Goal: Transaction & Acquisition: Download file/media

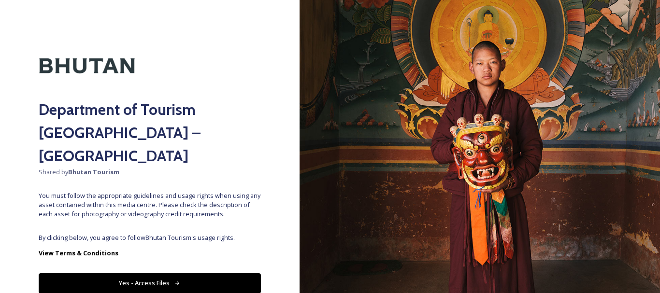
click at [140, 273] on button "Yes - Access Files" at bounding box center [150, 283] width 222 height 20
click at [210, 273] on button "Yes - Access Files" at bounding box center [150, 283] width 222 height 20
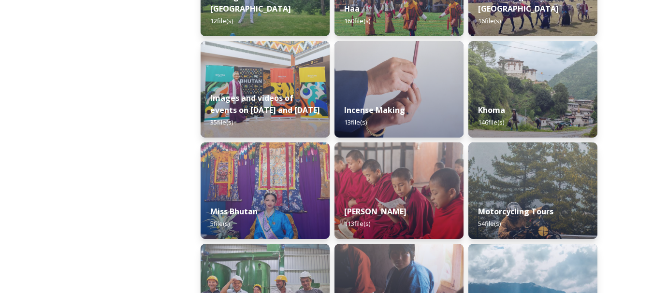
scroll to position [628, 0]
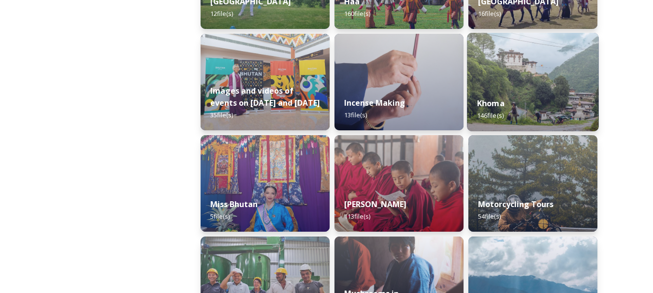
click at [507, 106] on div "Khoma 146 file(s)" at bounding box center [532, 109] width 131 height 44
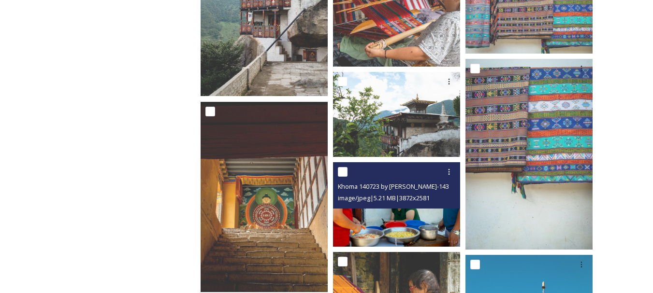
scroll to position [2802, 0]
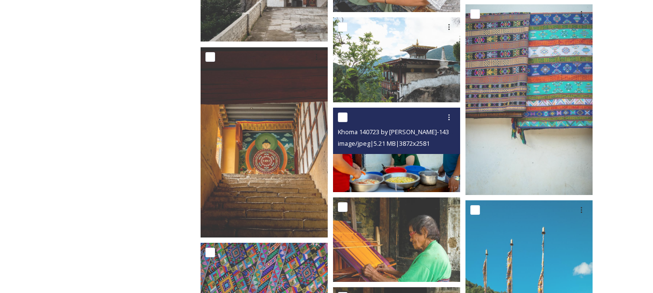
click at [428, 171] on img at bounding box center [396, 150] width 127 height 85
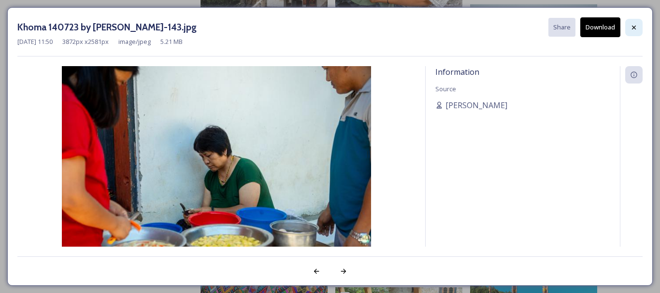
click at [629, 28] on div at bounding box center [633, 27] width 17 height 17
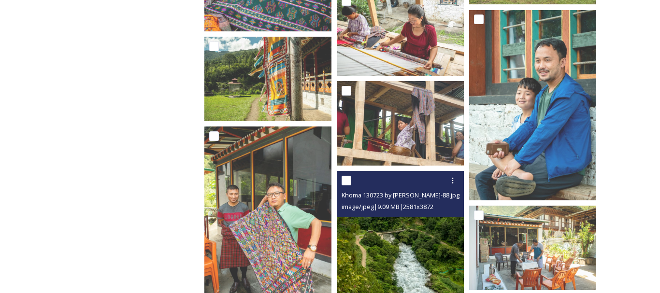
scroll to position [3430, 0]
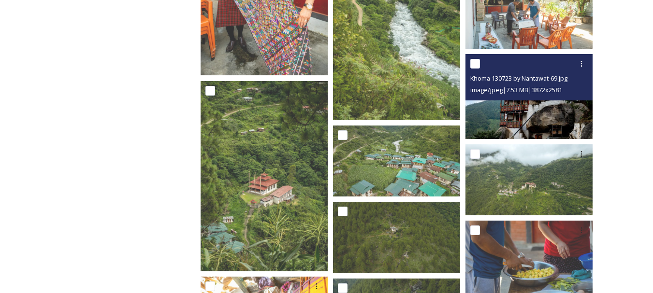
click at [546, 99] on div "Khoma 130723 by Nantawat-69.jpg image/jpeg | 7.53 MB | 3872 x 2581" at bounding box center [528, 77] width 127 height 46
click at [537, 113] on img at bounding box center [528, 96] width 127 height 85
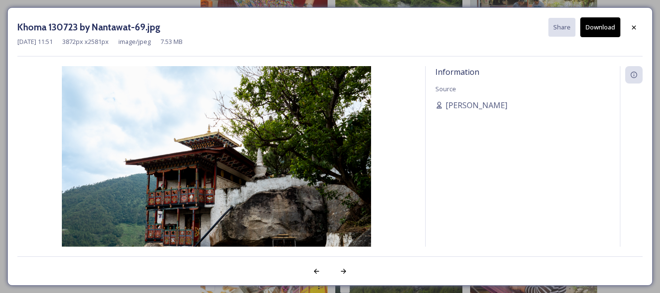
click at [610, 28] on button "Download" at bounding box center [600, 27] width 40 height 20
